Goal: Task Accomplishment & Management: Manage account settings

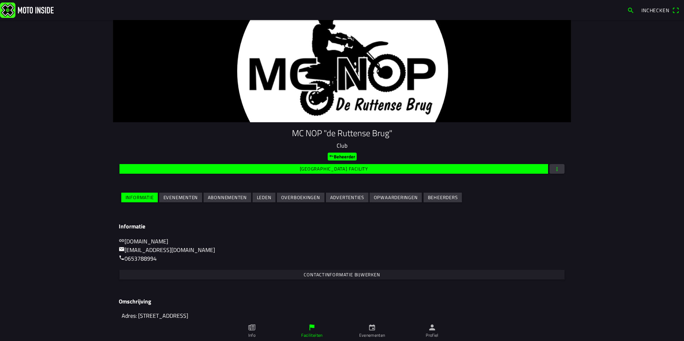
click at [0, 0] on slot "Evenementen" at bounding box center [0, 0] width 0 height 0
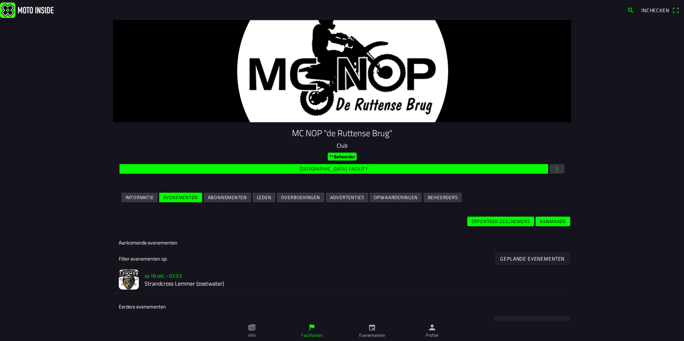
click at [0, 0] on slot "za 18 okt. - 07:53" at bounding box center [0, 0] width 0 height 0
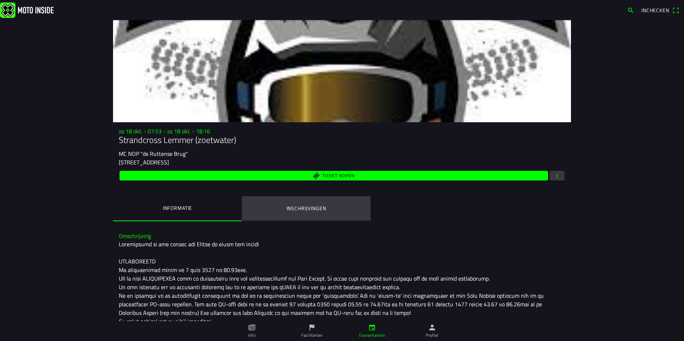
click at [311, 208] on ion-label "Inschrijvingen" at bounding box center [307, 209] width 40 height 8
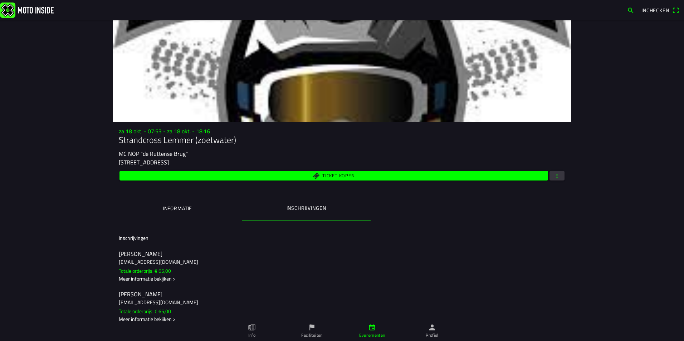
click at [557, 177] on span "button" at bounding box center [557, 176] width 6 height 10
click at [369, 240] on ion-backdrop at bounding box center [342, 170] width 684 height 341
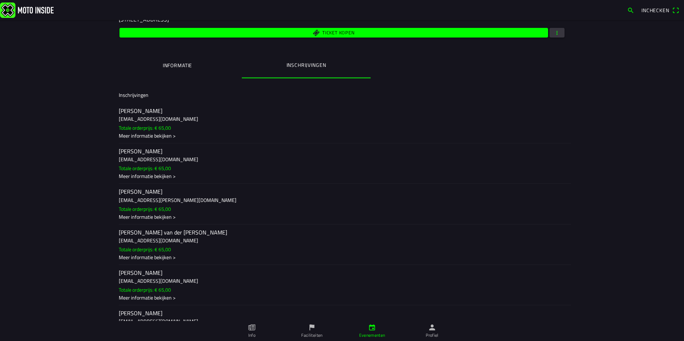
scroll to position [12383, 0]
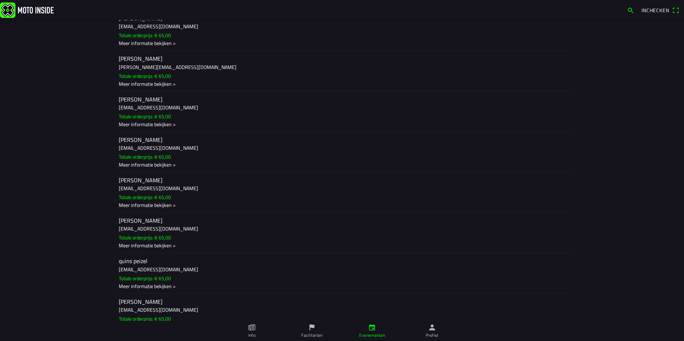
click at [150, 191] on h3 "pieterpoelsema21@outlook.com" at bounding box center [342, 189] width 446 height 8
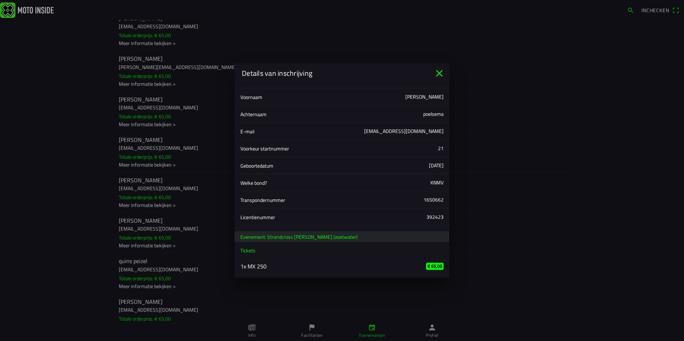
scroll to position [0, 0]
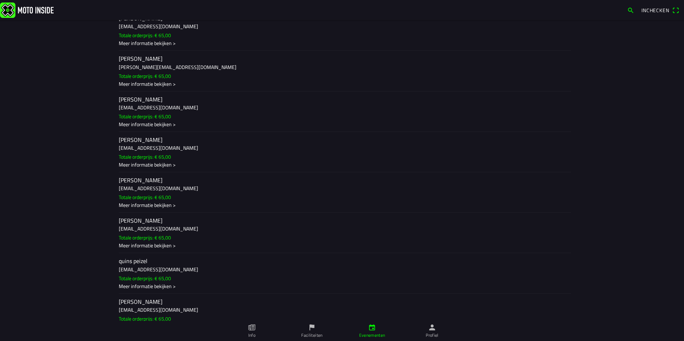
click at [164, 226] on ion-backdrop at bounding box center [342, 170] width 684 height 341
click at [163, 226] on h3 "pieterpoelsema21@outlook.com" at bounding box center [342, 229] width 446 height 8
click at [158, 185] on ion-backdrop at bounding box center [342, 170] width 684 height 341
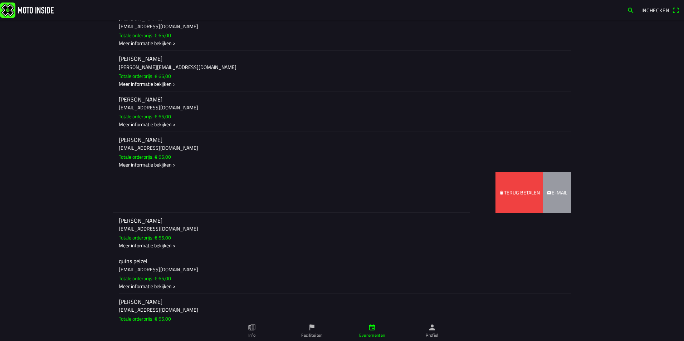
drag, startPoint x: 391, startPoint y: 189, endPoint x: 265, endPoint y: 197, distance: 125.5
click at [265, 197] on ion-item-sliding "pieter poelsema pieterpoelsema21@outlook.com Totale orderprijs: € 65,00 Meer in…" at bounding box center [342, 192] width 458 height 40
click at [0, 0] on slot "Terug betalen" at bounding box center [0, 0] width 0 height 0
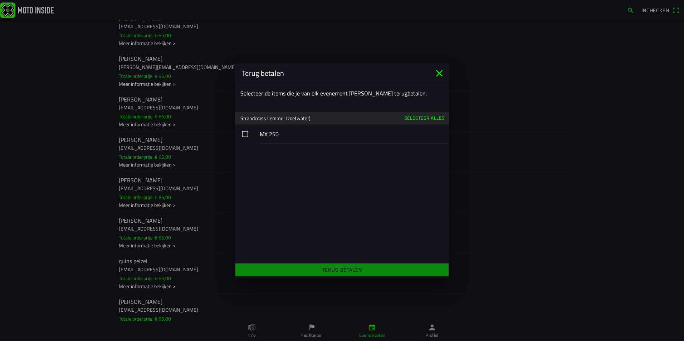
click at [245, 132] on button "button" at bounding box center [342, 133] width 215 height 19
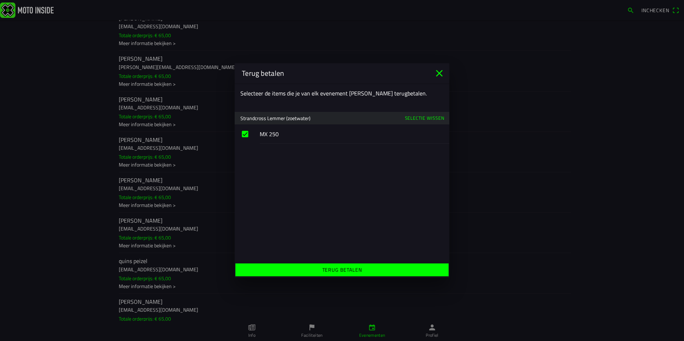
click at [320, 269] on span "Terug betalen" at bounding box center [342, 270] width 202 height 13
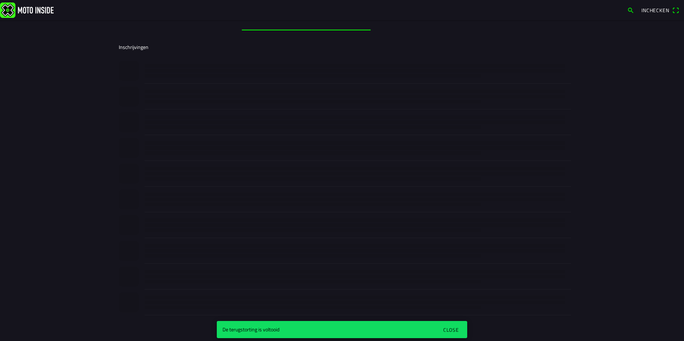
scroll to position [191, 0]
click at [445, 260] on div at bounding box center [355, 250] width 421 height 25
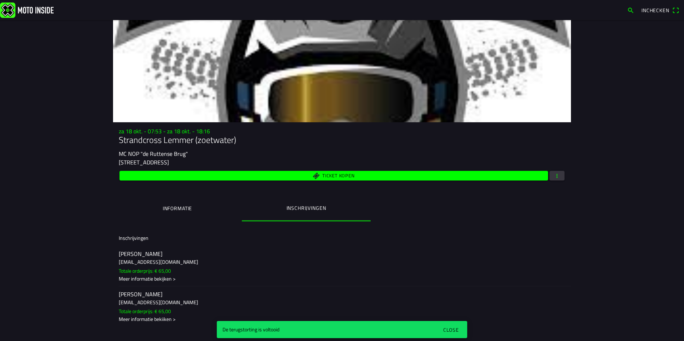
click at [315, 176] on span "Ticket kopen" at bounding box center [334, 176] width 420 height 10
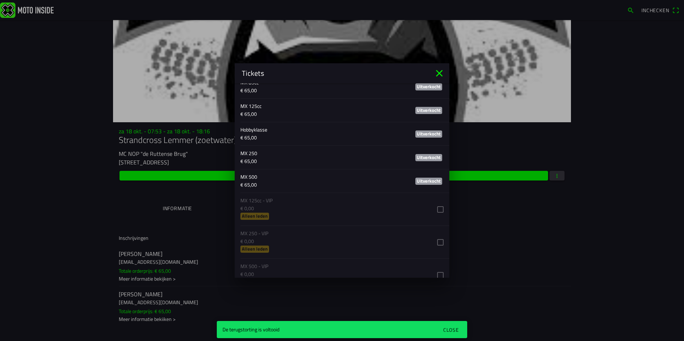
scroll to position [322, 0]
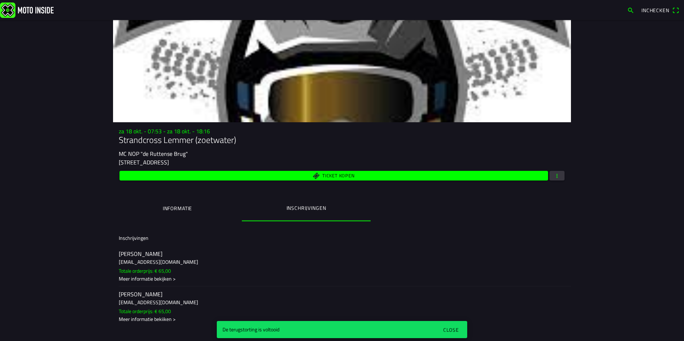
click at [542, 230] on ion-backdrop at bounding box center [342, 170] width 684 height 341
click at [555, 177] on span "button" at bounding box center [557, 176] width 6 height 10
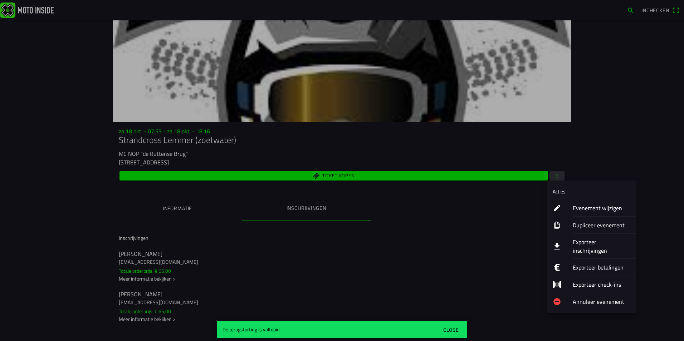
click at [583, 209] on ion-label "Evenement wijzigen" at bounding box center [602, 208] width 58 height 9
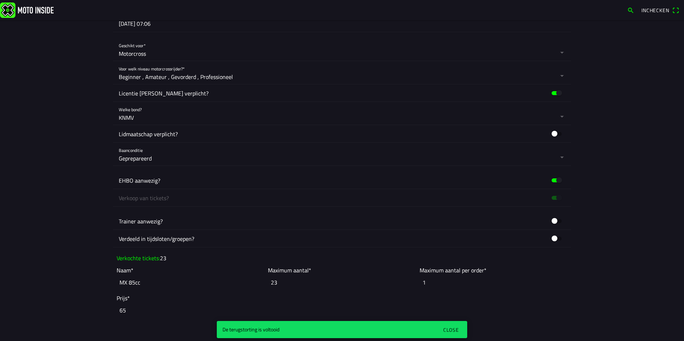
scroll to position [465, 0]
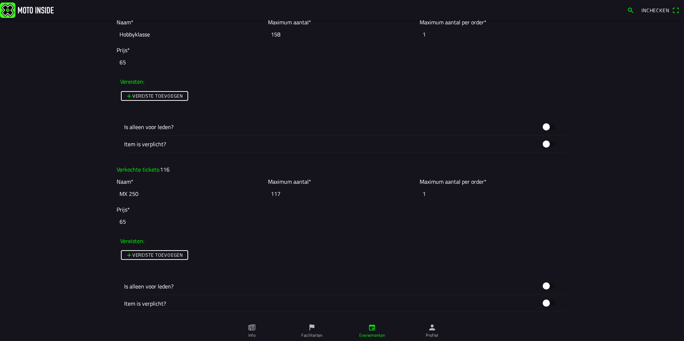
scroll to position [1002, 0]
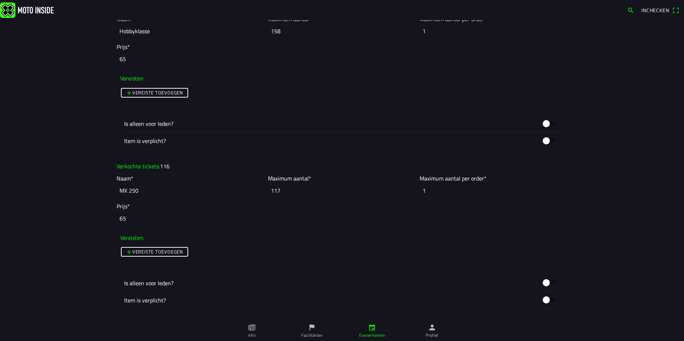
click at [277, 192] on input "117" at bounding box center [342, 191] width 148 height 16
type input "116"
click at [387, 264] on ion-col "Vereiste toevoegen" at bounding box center [341, 259] width 447 height 31
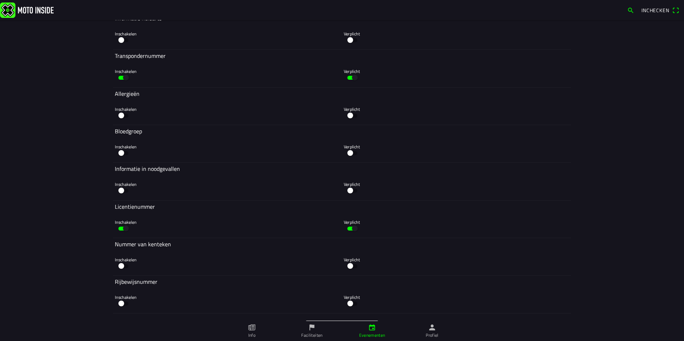
scroll to position [2910, 0]
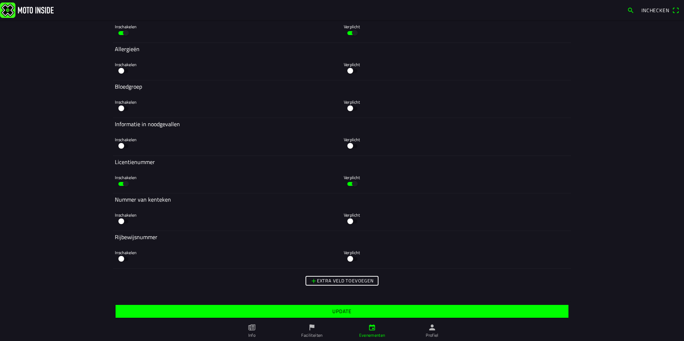
click at [373, 310] on span "Update" at bounding box center [342, 311] width 442 height 13
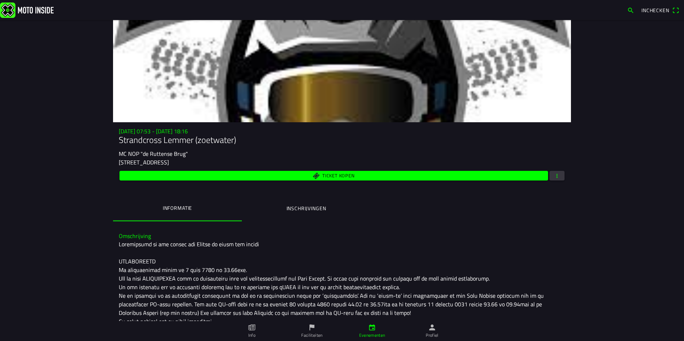
click at [560, 179] on button "button" at bounding box center [556, 176] width 15 height 10
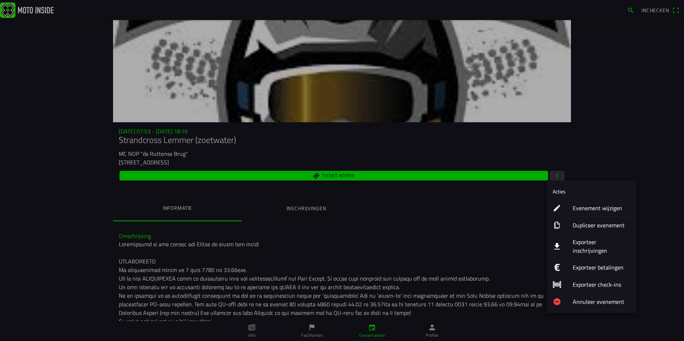
click at [587, 244] on ion-label "Exporteer inschrijvingen" at bounding box center [602, 246] width 58 height 17
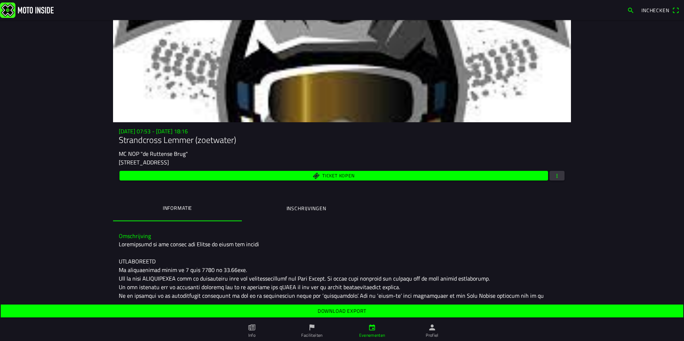
click at [368, 313] on span "Download export" at bounding box center [341, 311] width 671 height 13
